Goal: Information Seeking & Learning: Learn about a topic

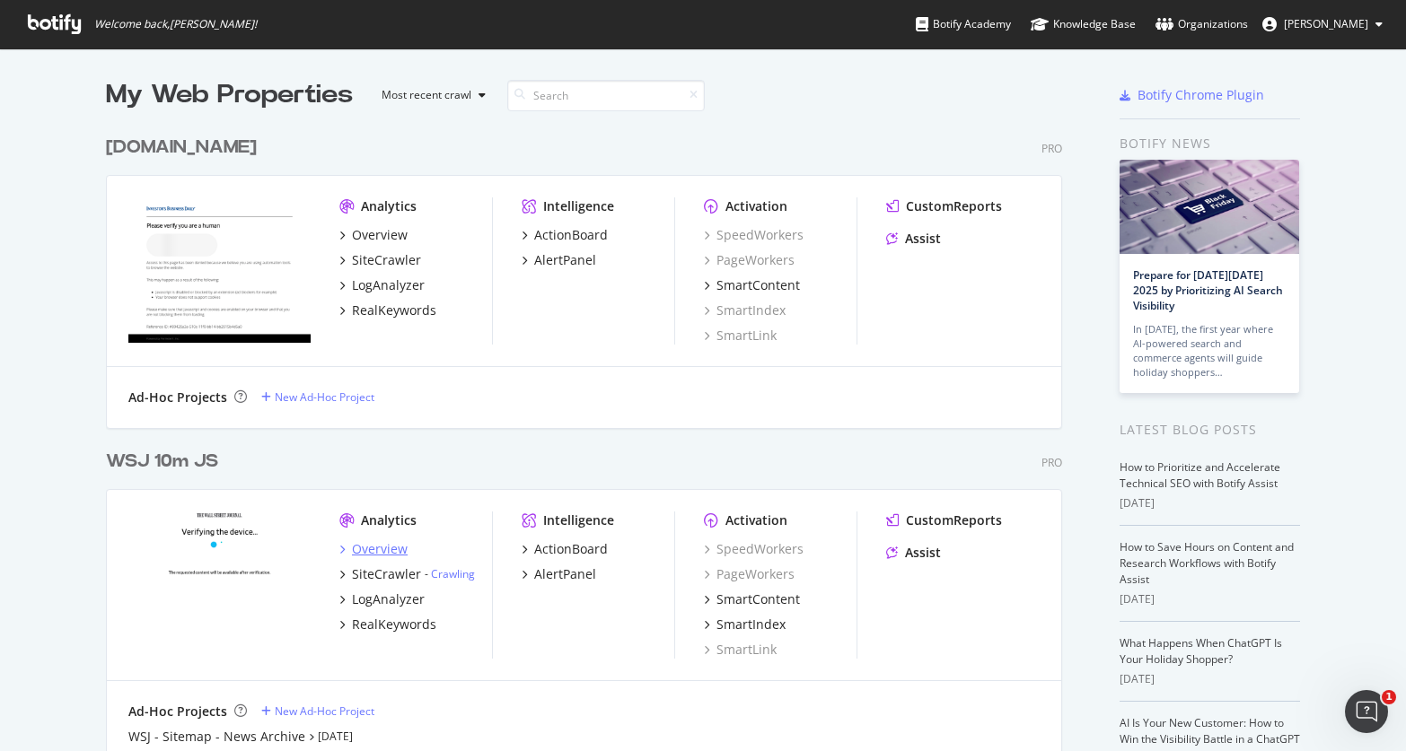
scroll to position [38, 0]
click at [347, 600] on div "LogAnalyzer" at bounding box center [381, 598] width 85 height 18
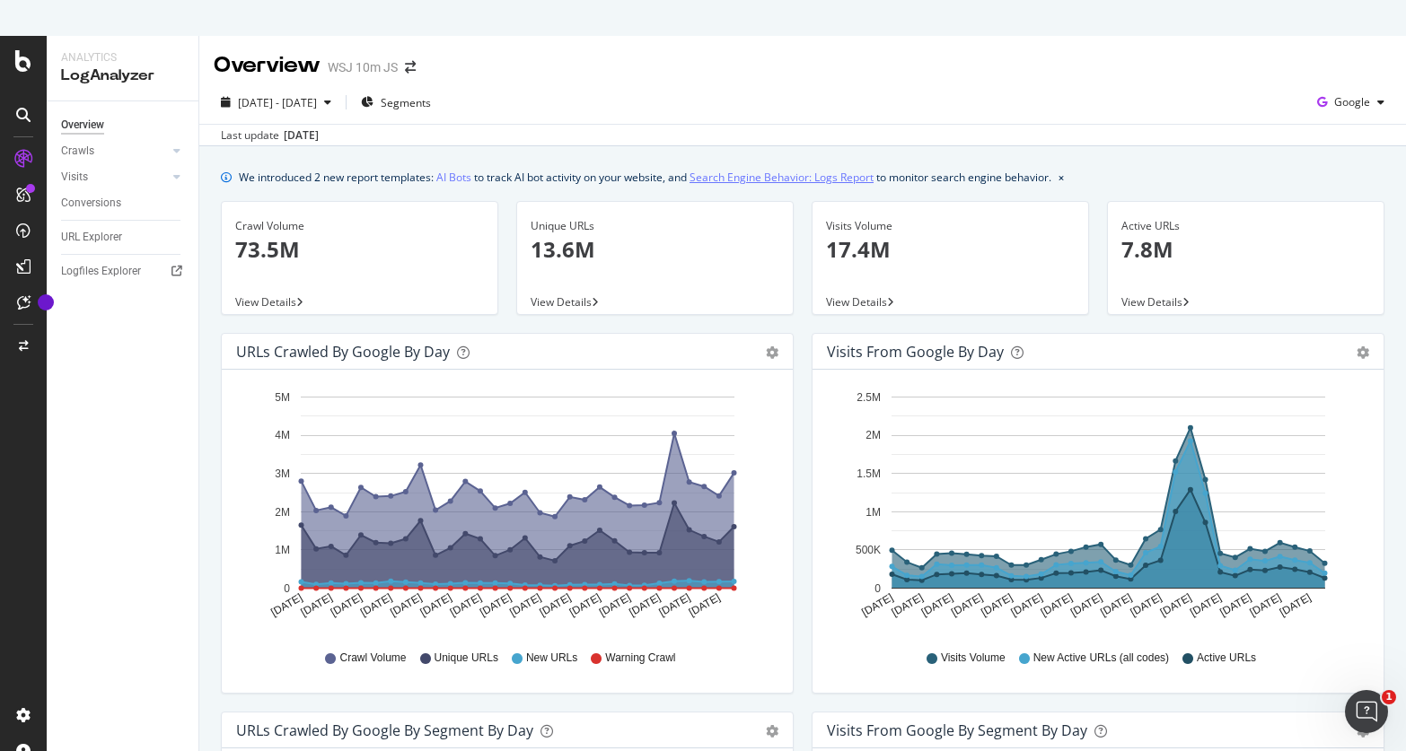
click at [841, 182] on link "Search Engine Behavior: Logs Report" at bounding box center [781, 177] width 184 height 19
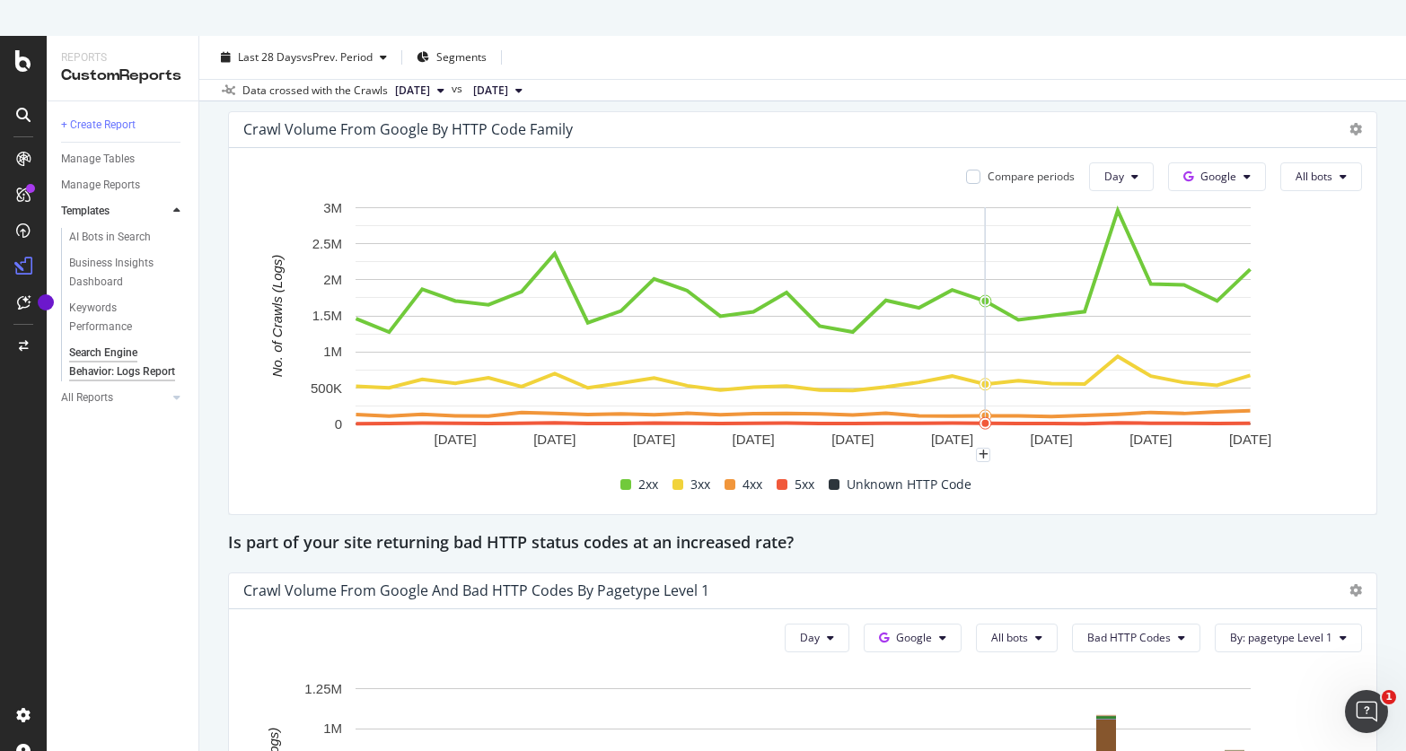
scroll to position [2505, 0]
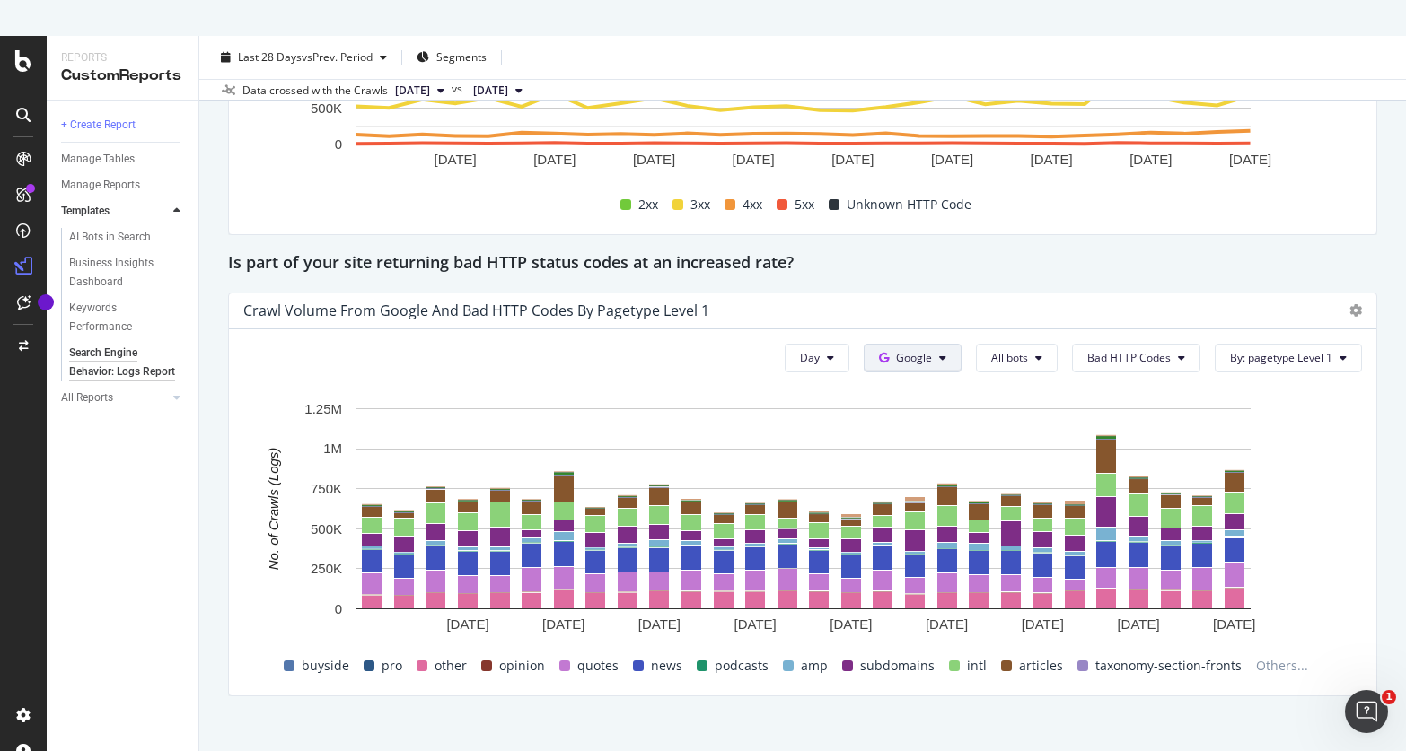
click at [921, 356] on span "Google" at bounding box center [914, 357] width 36 height 15
click at [954, 300] on div "Crawl Volume from Google and Bad HTTP Codes by pagetype Level 1" at bounding box center [802, 311] width 1147 height 36
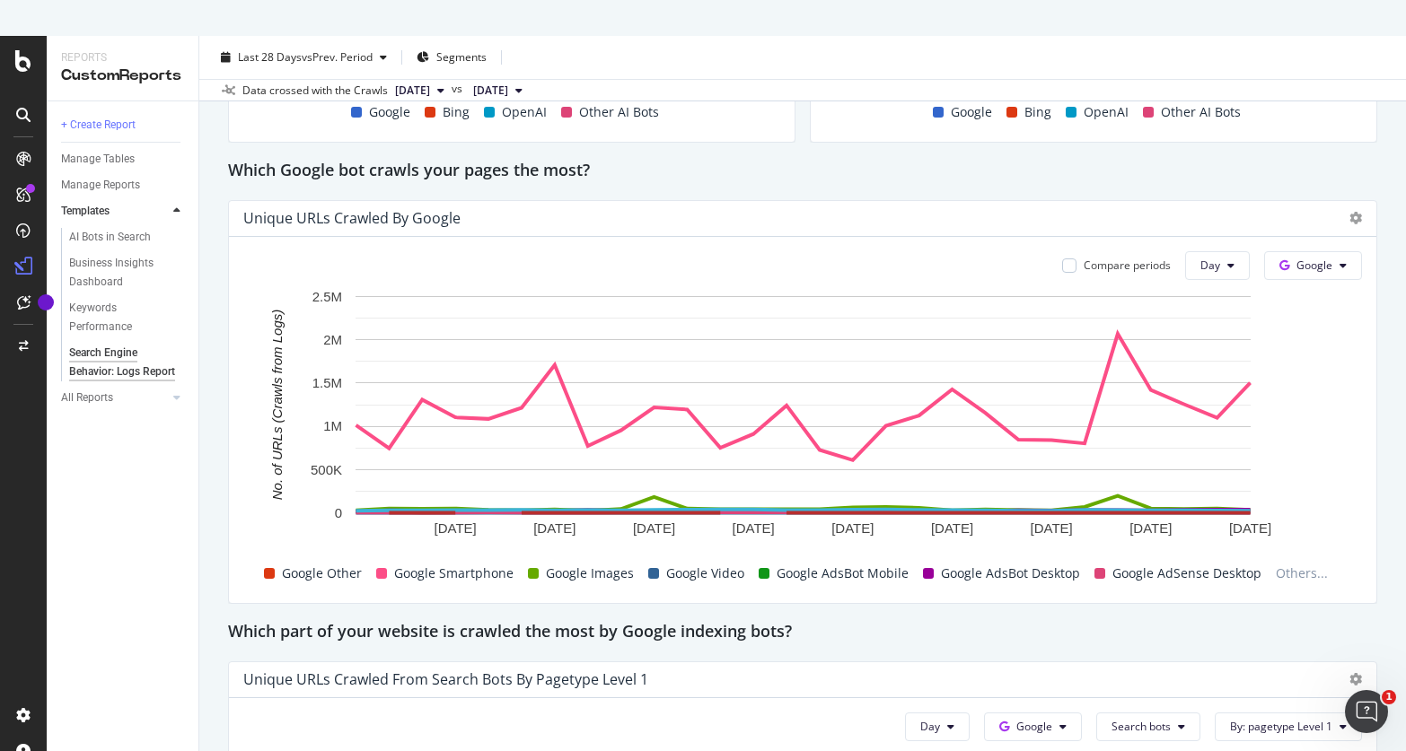
scroll to position [0, 0]
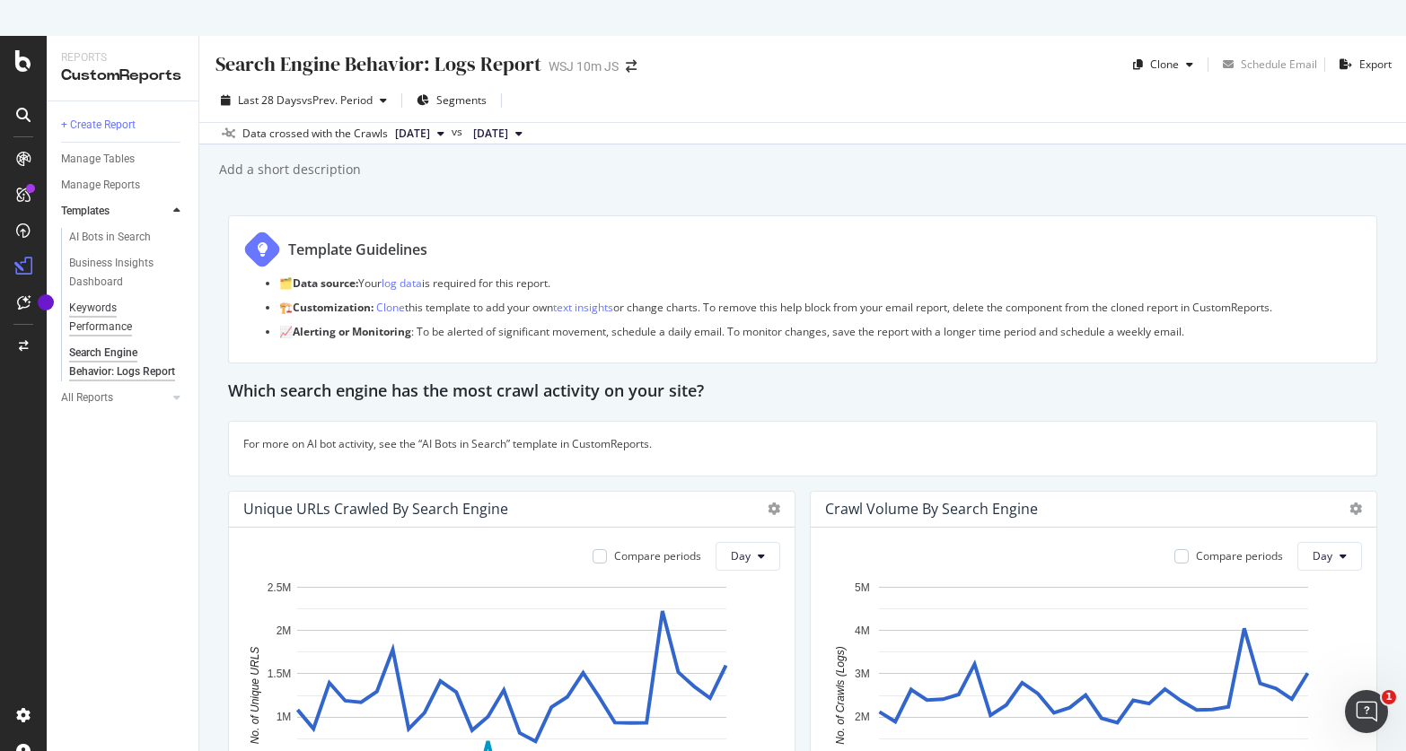
click at [93, 304] on div "Keywords Performance" at bounding box center [119, 318] width 101 height 38
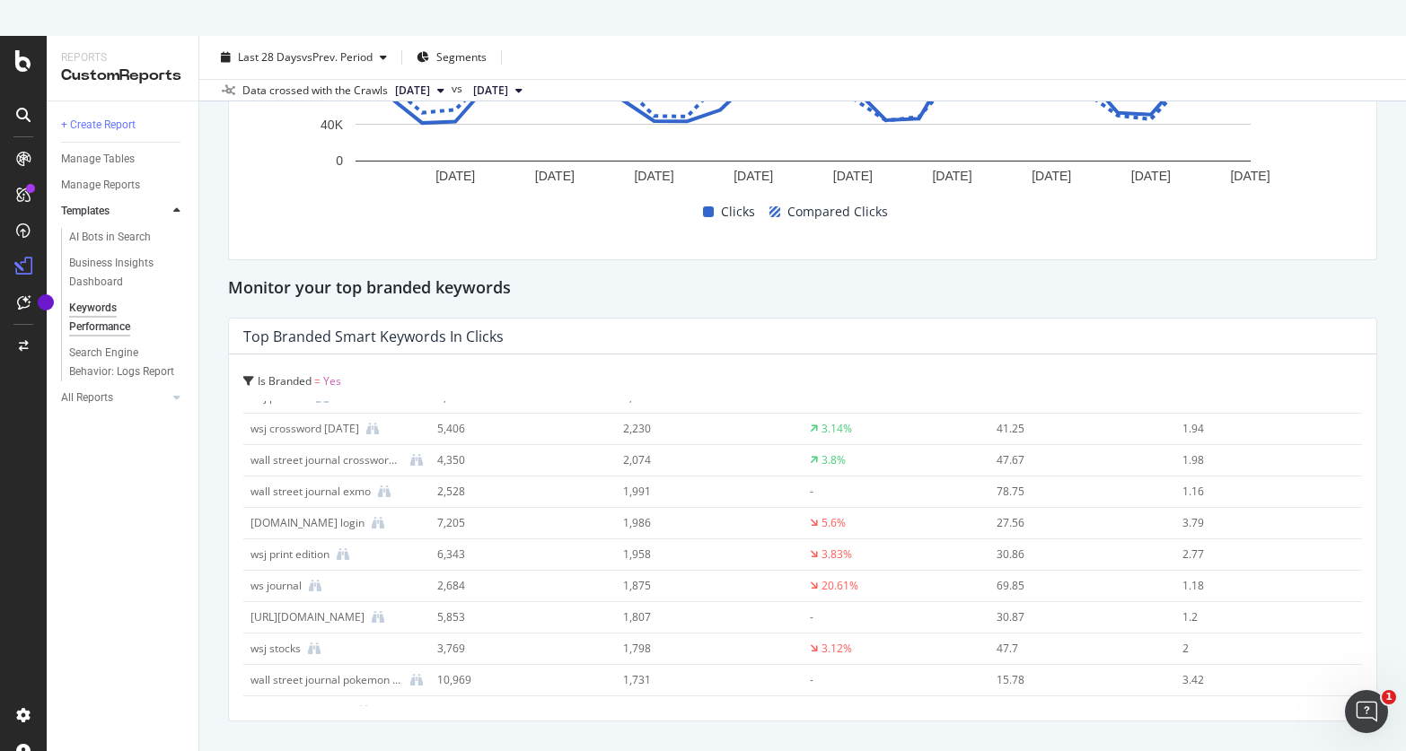
scroll to position [776, 0]
